Goal: Find specific page/section: Find specific page/section

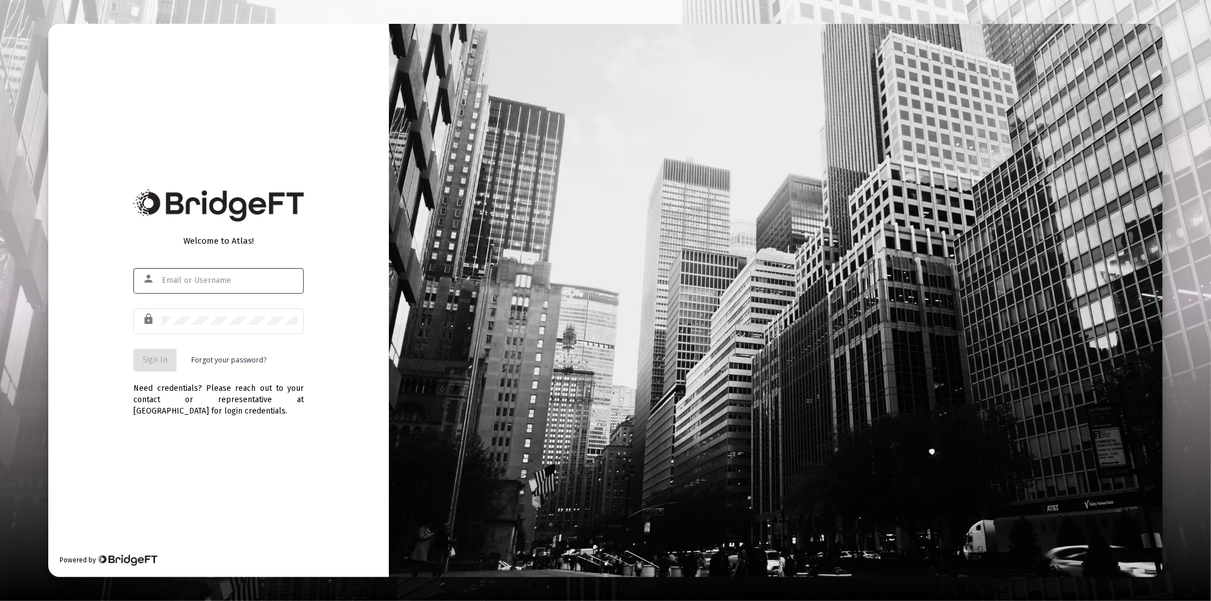
click at [174, 281] on input "text" at bounding box center [230, 280] width 136 height 9
type input "[PERSON_NAME][EMAIL_ADDRESS][DOMAIN_NAME]"
click at [183, 331] on div at bounding box center [230, 321] width 136 height 28
click at [183, 328] on div at bounding box center [230, 321] width 136 height 28
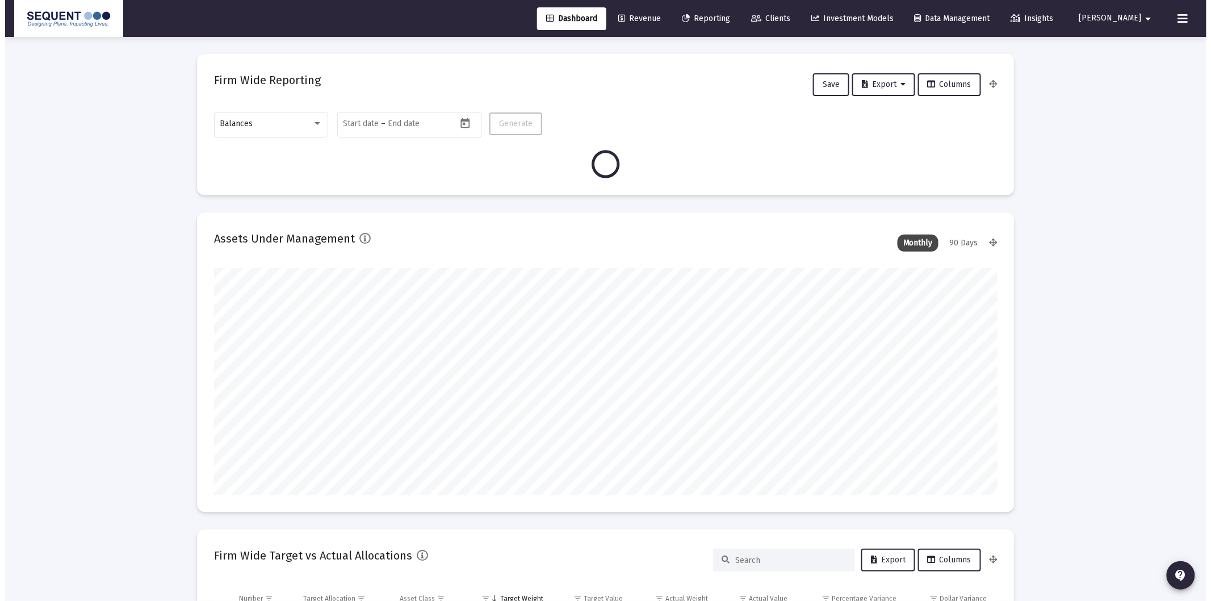
scroll to position [227, 421]
click at [785, 16] on span "Clients" at bounding box center [765, 19] width 39 height 10
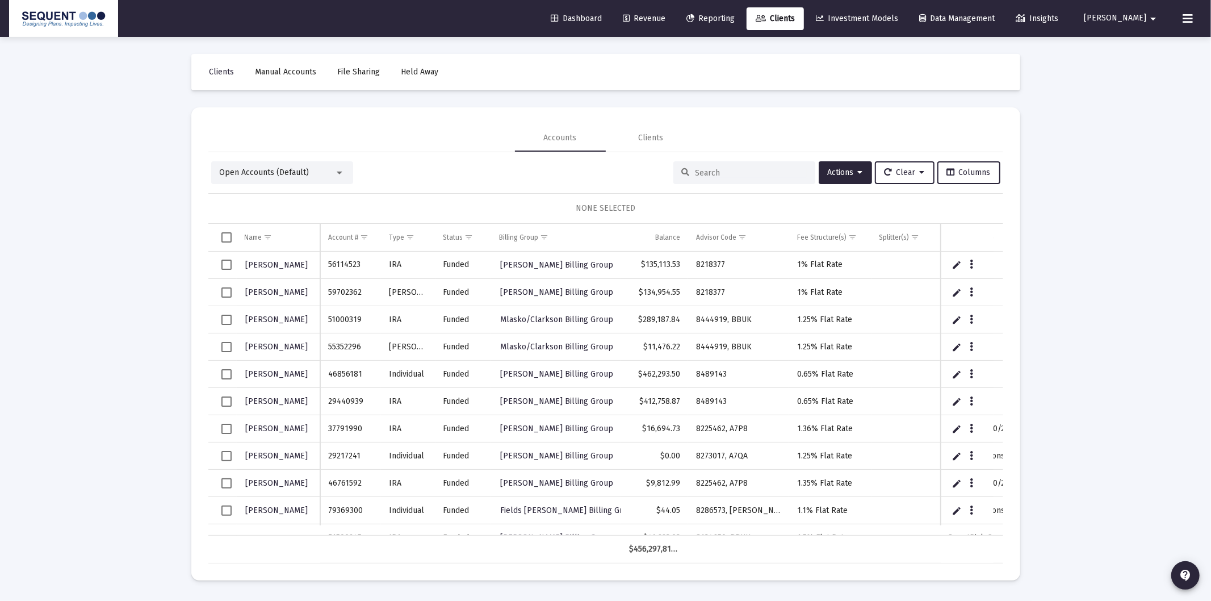
click at [734, 169] on input at bounding box center [751, 173] width 111 height 10
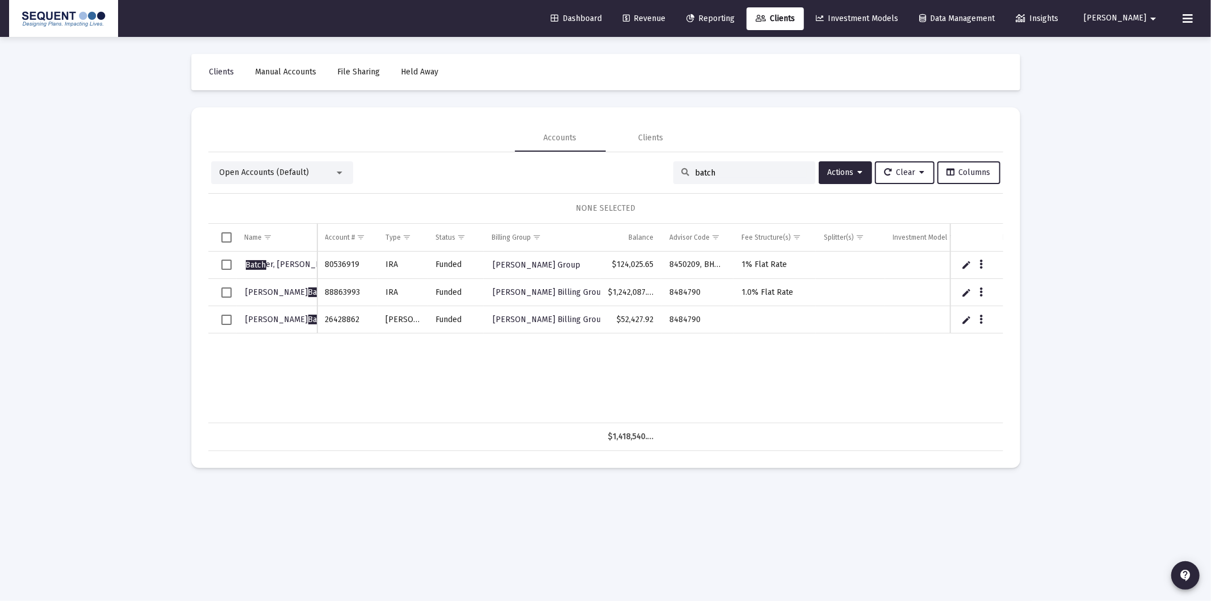
type input "batch"
